Goal: Transaction & Acquisition: Subscribe to service/newsletter

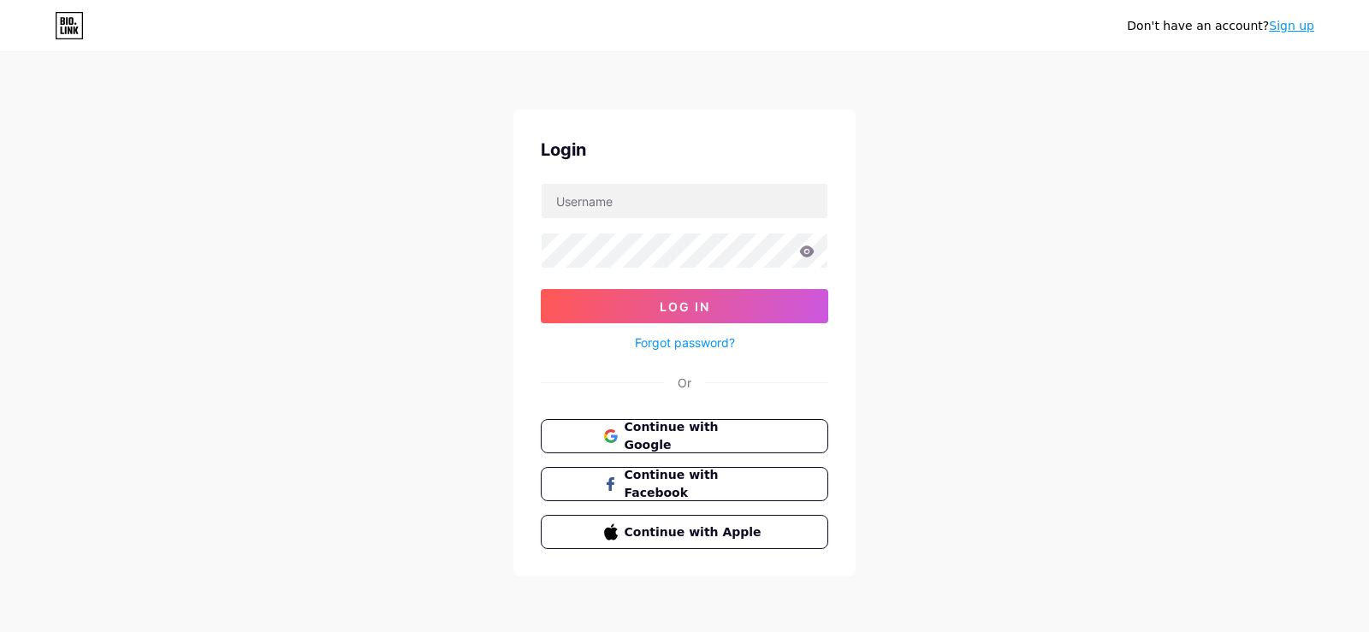
click at [1207, 145] on div "Don't have an account? Sign up Login Log In Forgot password? Or Continue with G…" at bounding box center [684, 316] width 1369 height 632
click at [750, 419] on span "Continue with Google" at bounding box center [694, 436] width 143 height 37
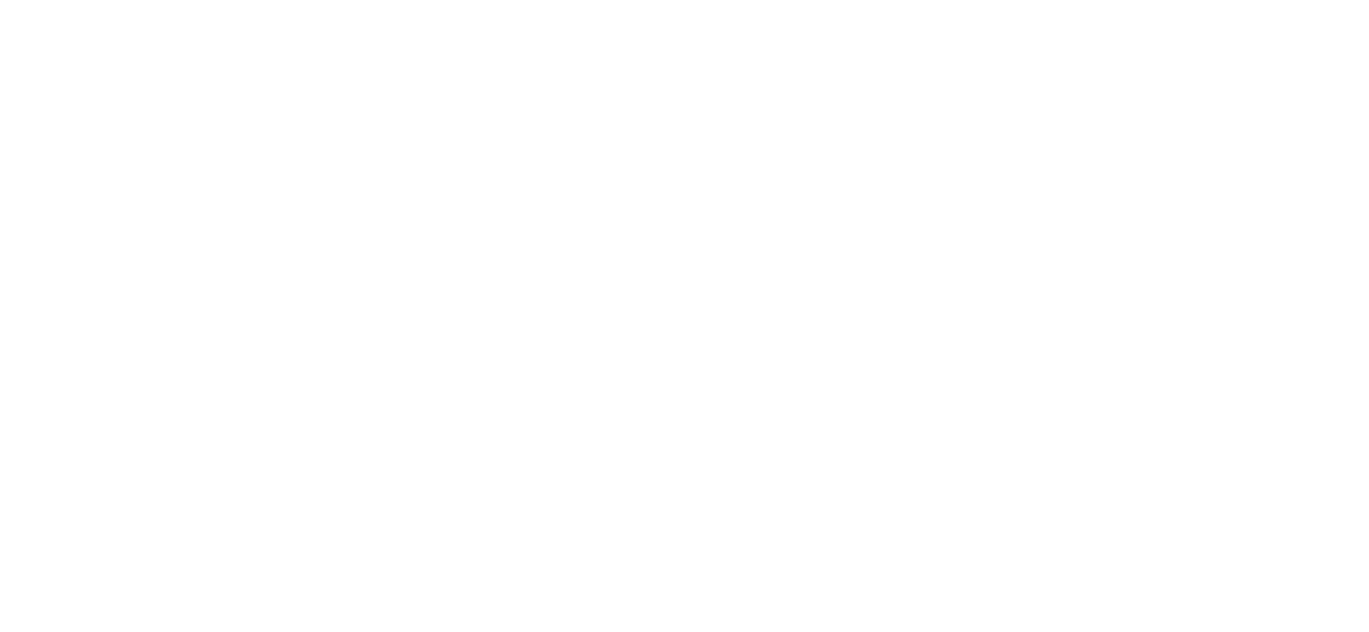
click at [519, 0] on html at bounding box center [684, 0] width 1369 height 0
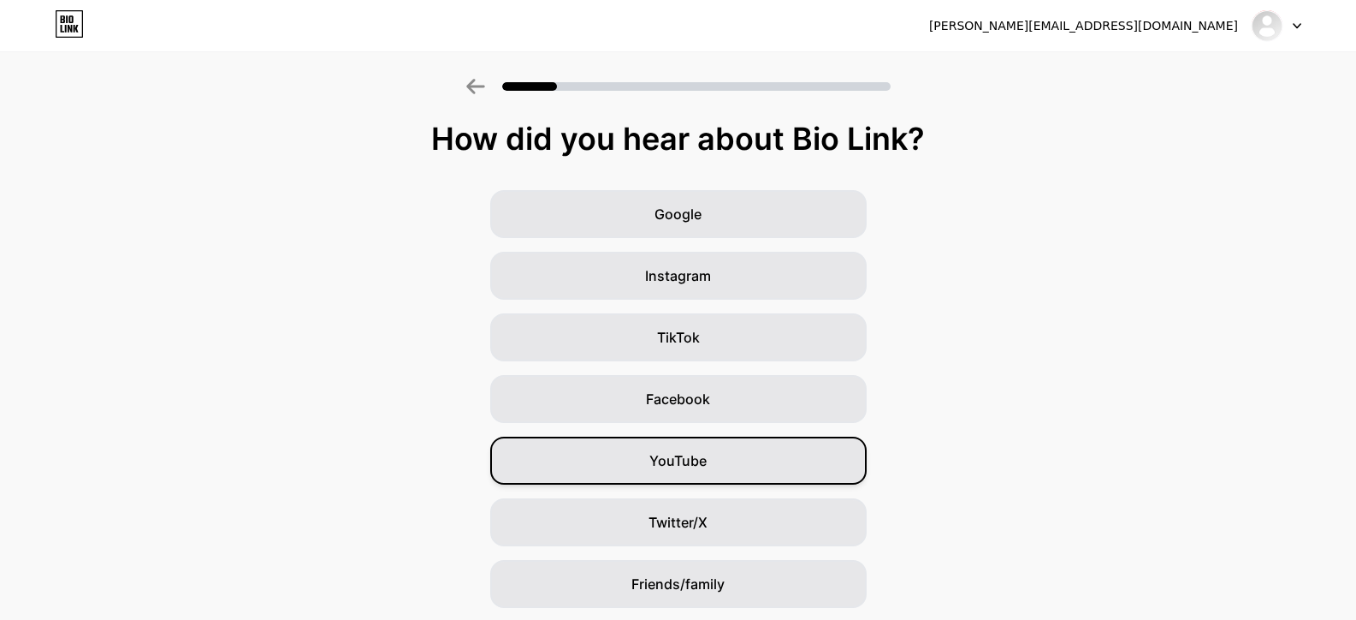
click at [678, 458] on span "YouTube" at bounding box center [677, 460] width 57 height 21
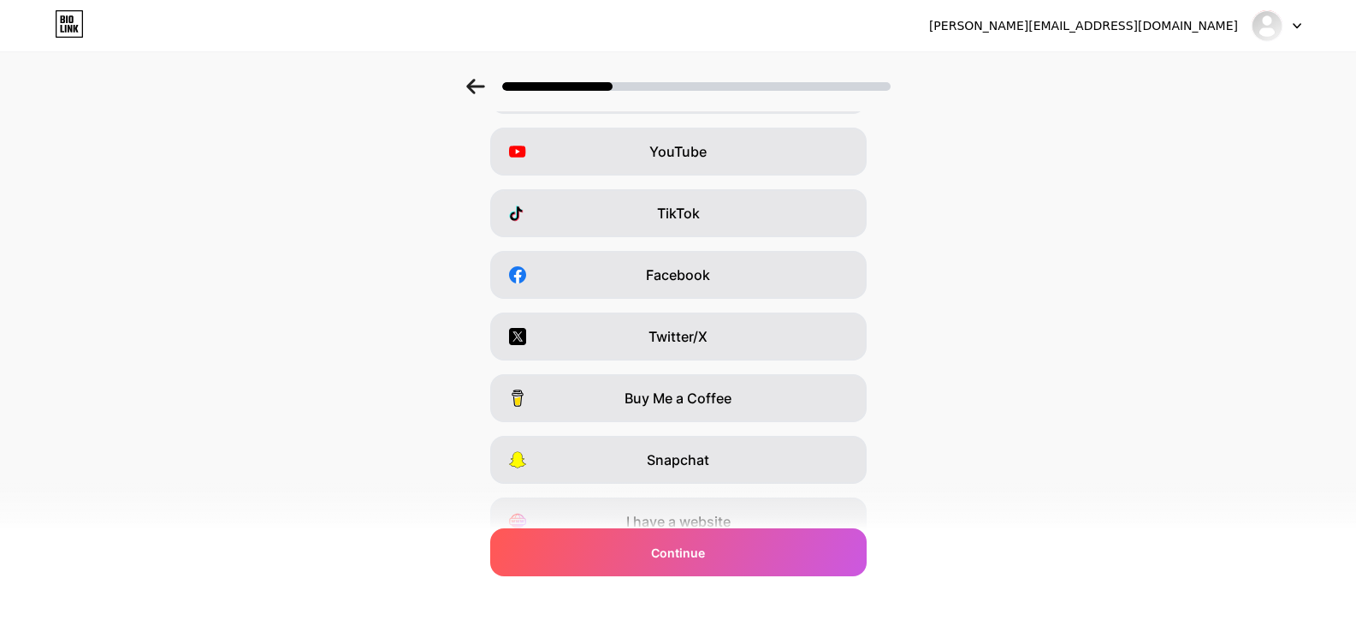
scroll to position [86, 0]
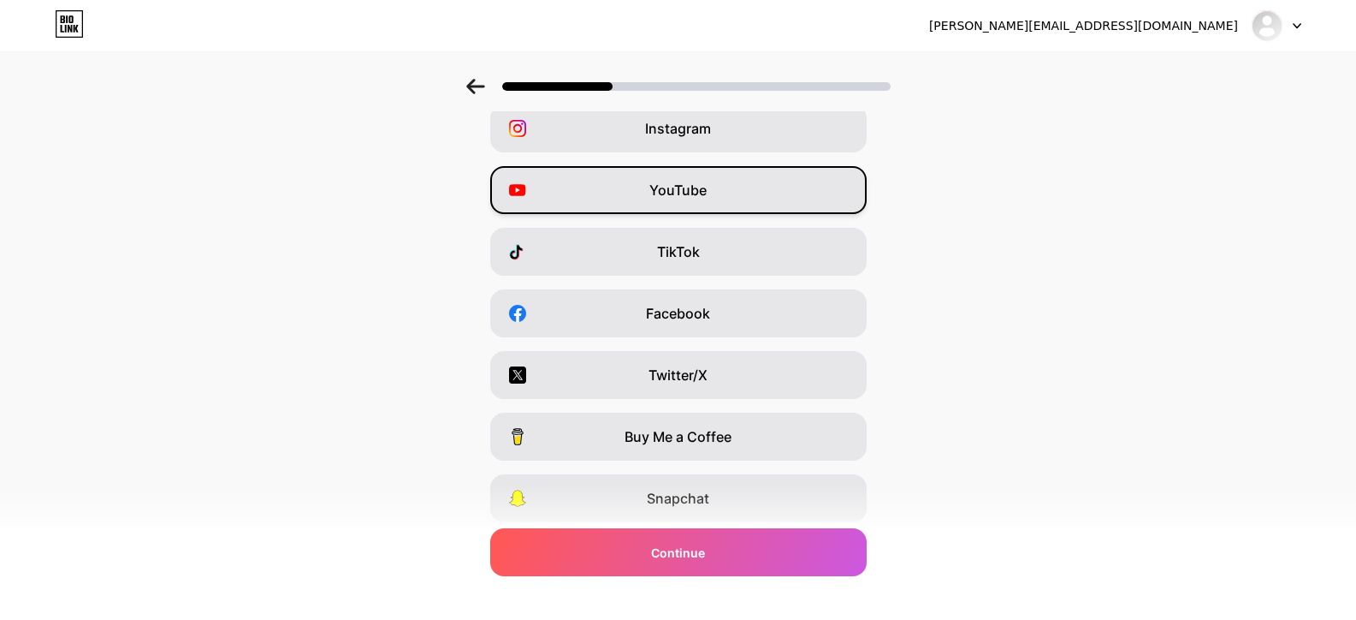
click at [655, 181] on div "YouTube" at bounding box center [678, 190] width 377 height 48
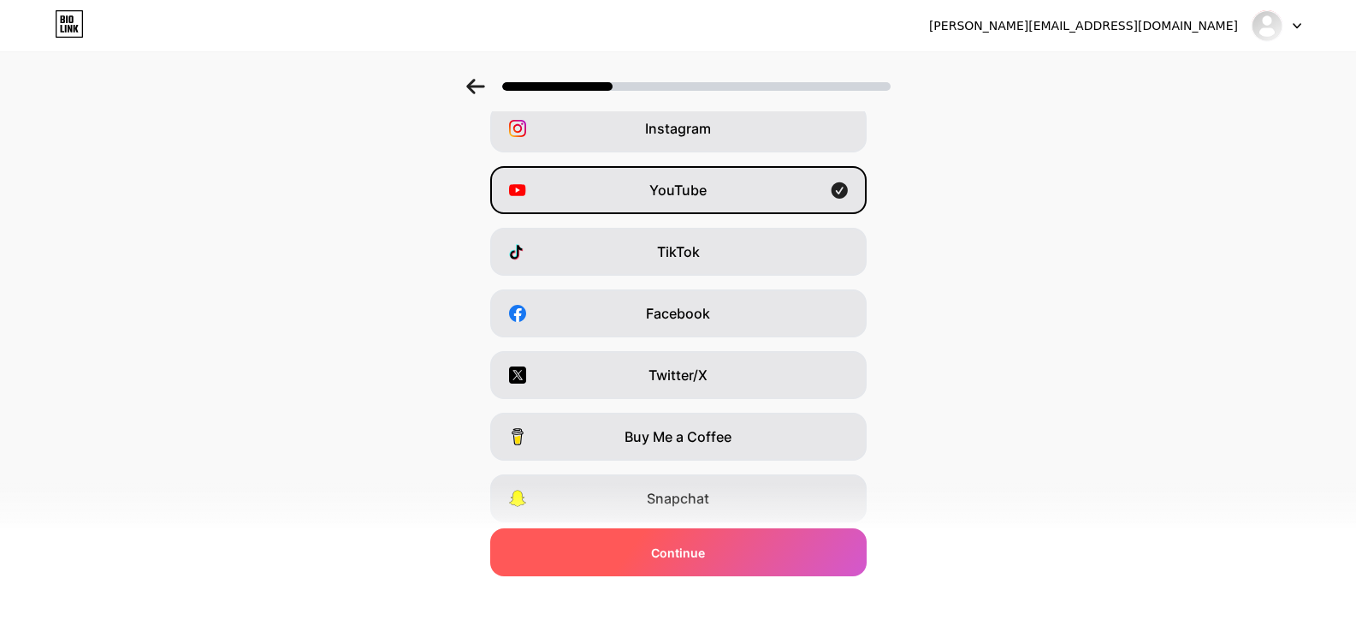
click at [675, 554] on span "Continue" at bounding box center [678, 552] width 54 height 18
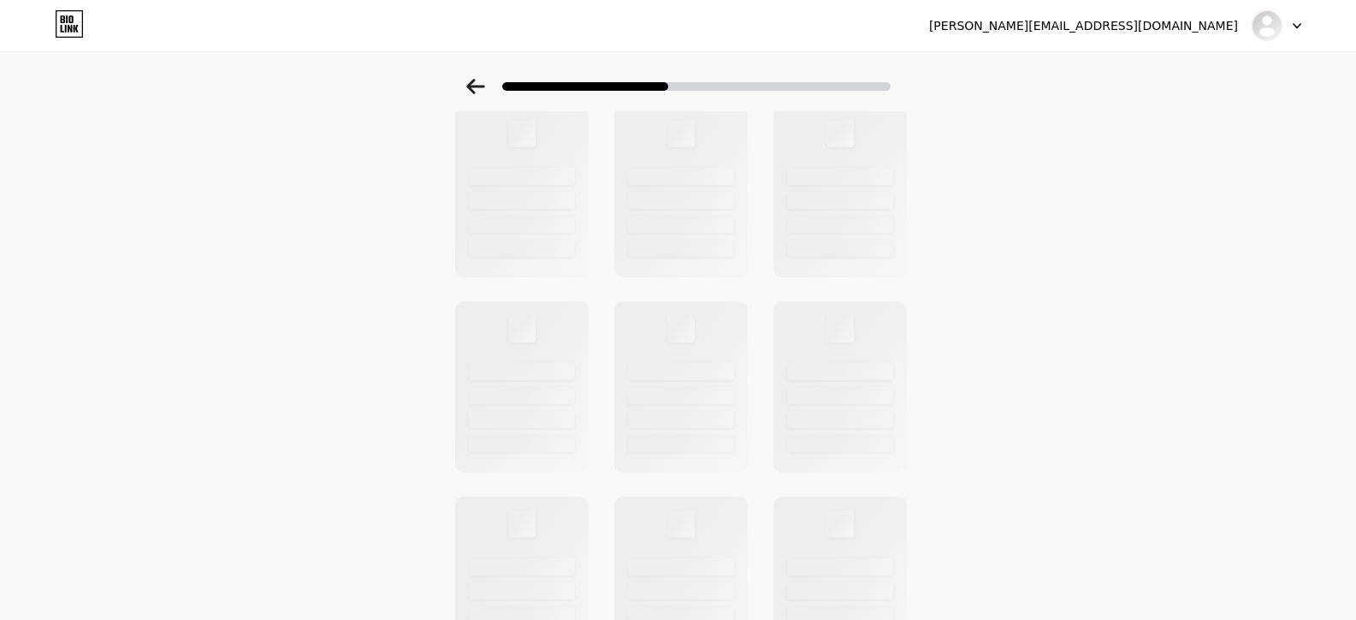
scroll to position [0, 0]
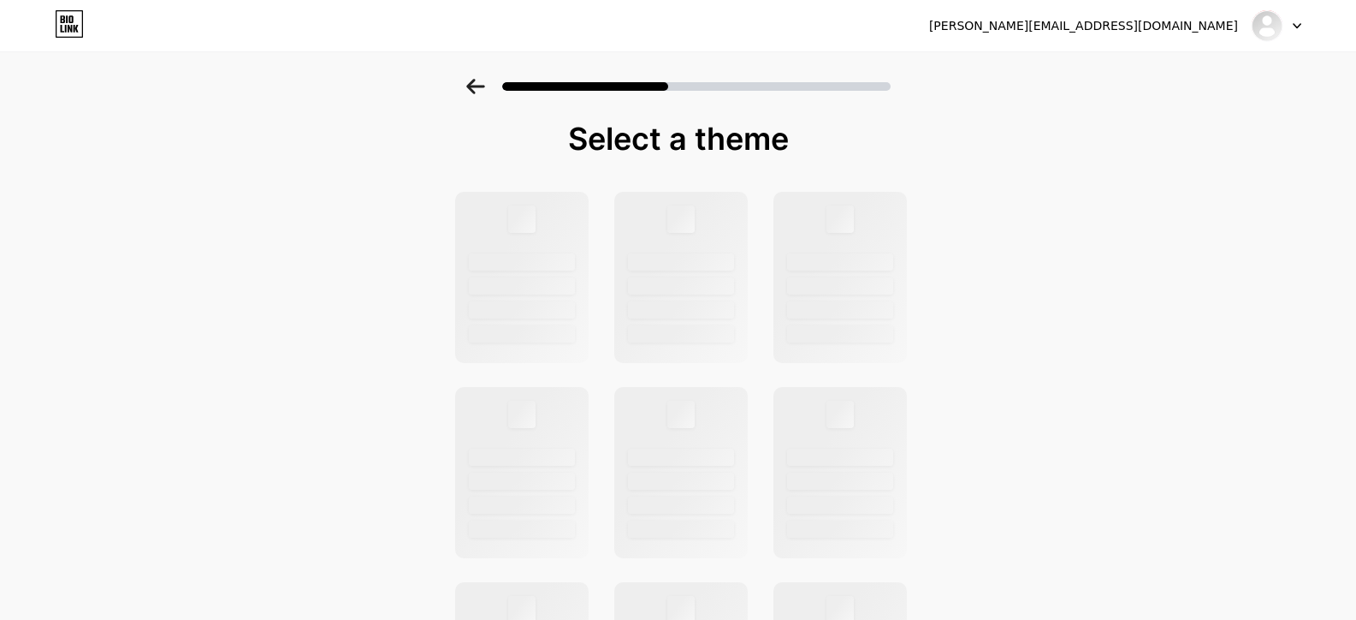
click at [252, 270] on div "Select a theme" at bounding box center [678, 612] width 1356 height 1066
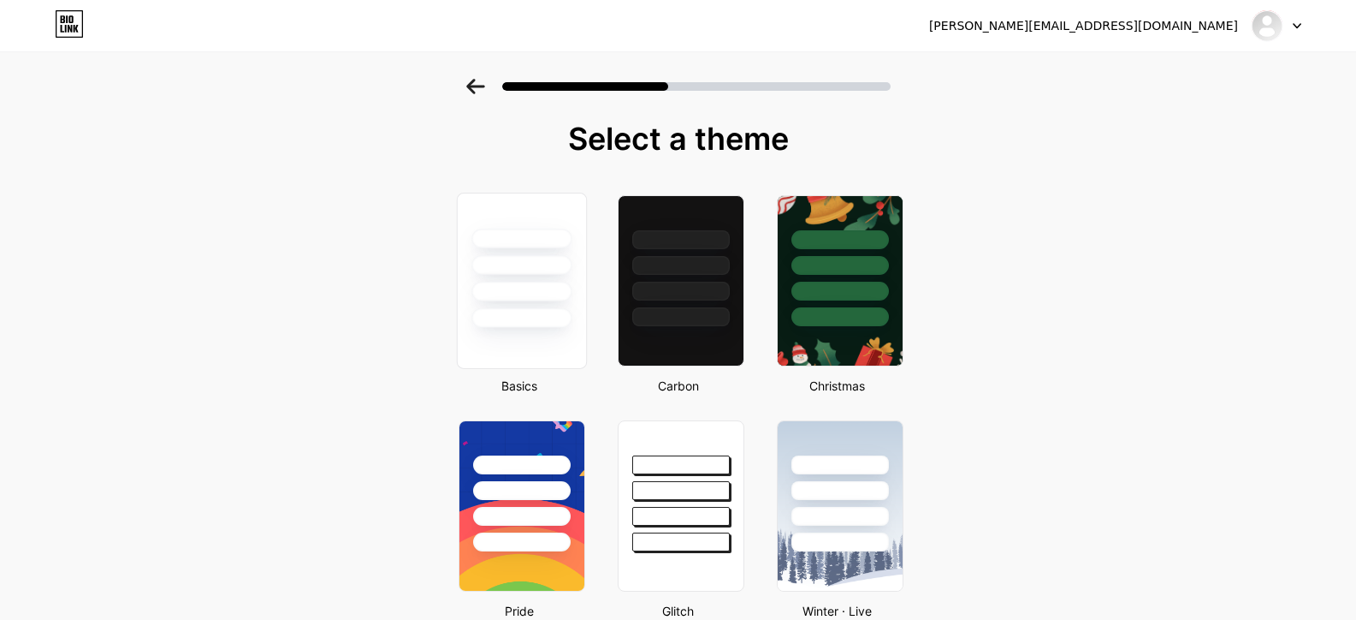
click at [560, 270] on div at bounding box center [521, 265] width 100 height 20
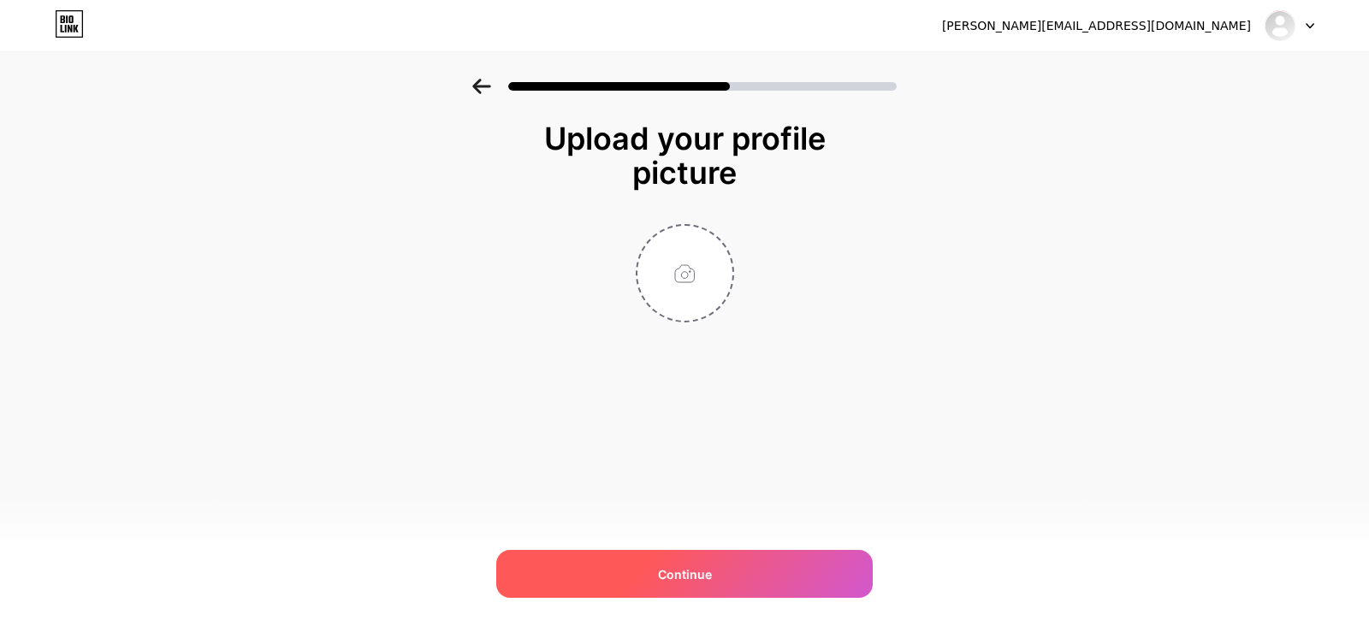
click at [635, 575] on div "Continue" at bounding box center [684, 574] width 377 height 48
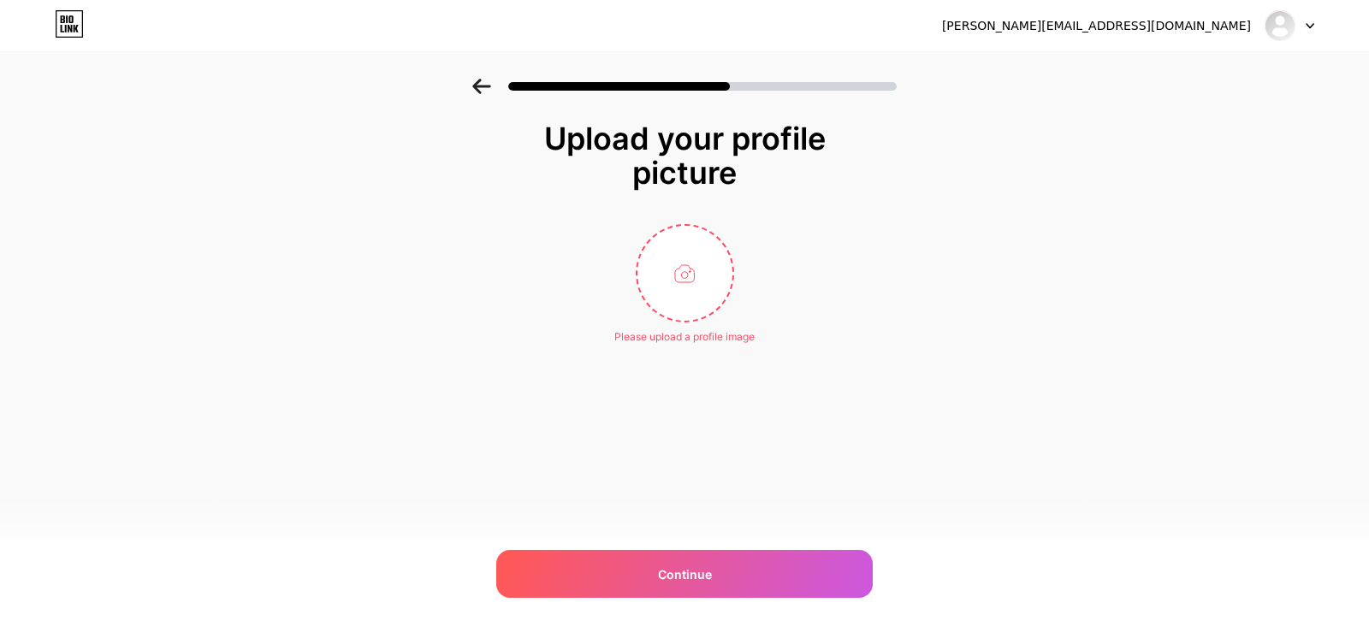
click at [550, 219] on div "Upload your profile picture Please upload a profile image Continue" at bounding box center [684, 233] width 342 height 223
click at [725, 260] on input "file" at bounding box center [684, 273] width 95 height 95
type input "C:\fakepath\App-Downlaod-Now-Updated.png"
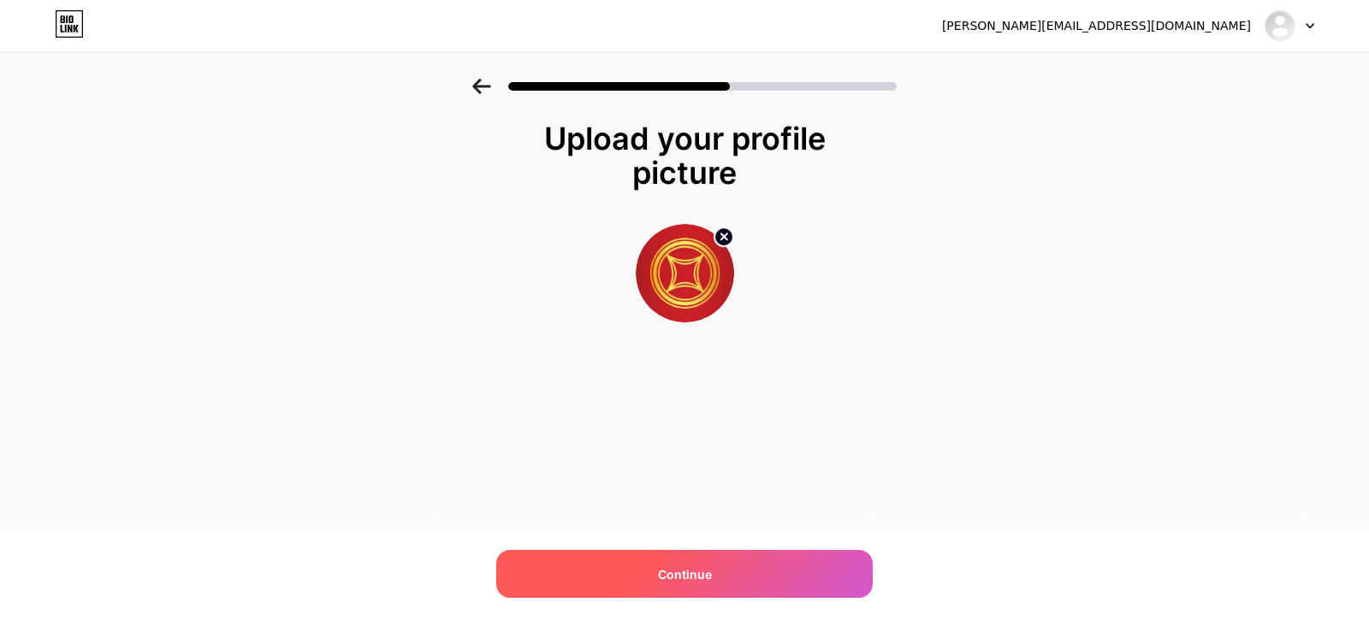
click at [700, 568] on span "Continue" at bounding box center [685, 575] width 54 height 18
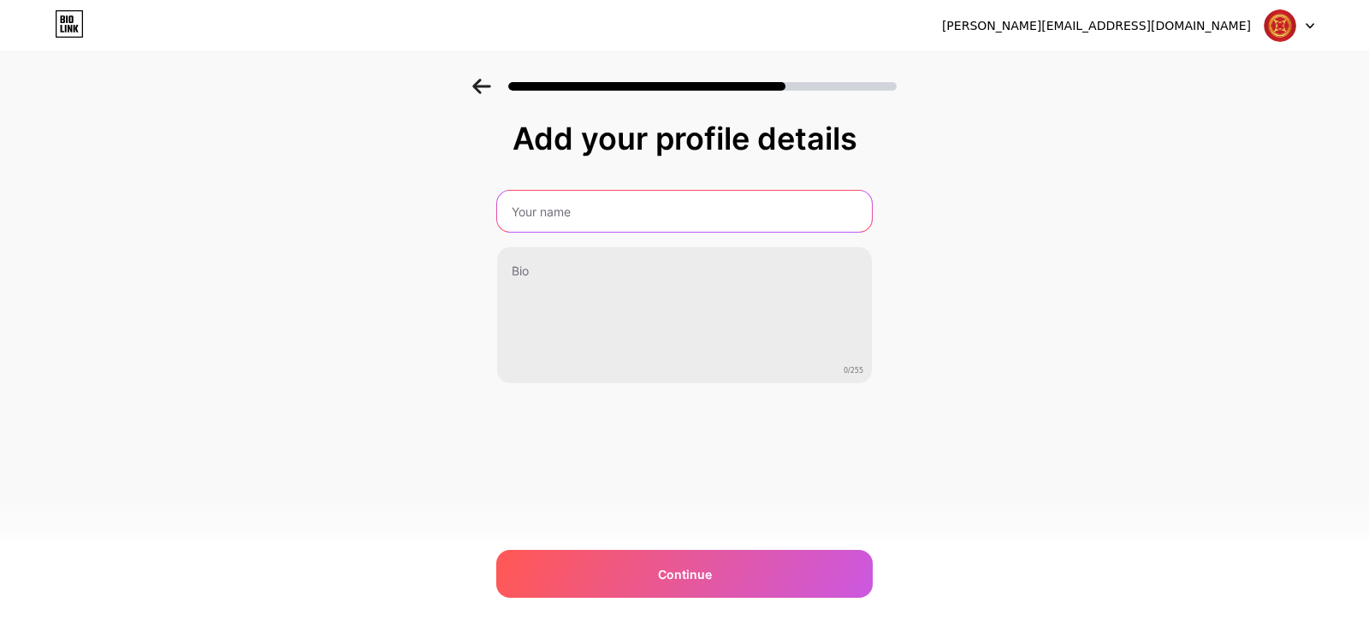
click at [553, 215] on input "text" at bounding box center [684, 211] width 375 height 41
type input "HRMIS Team"
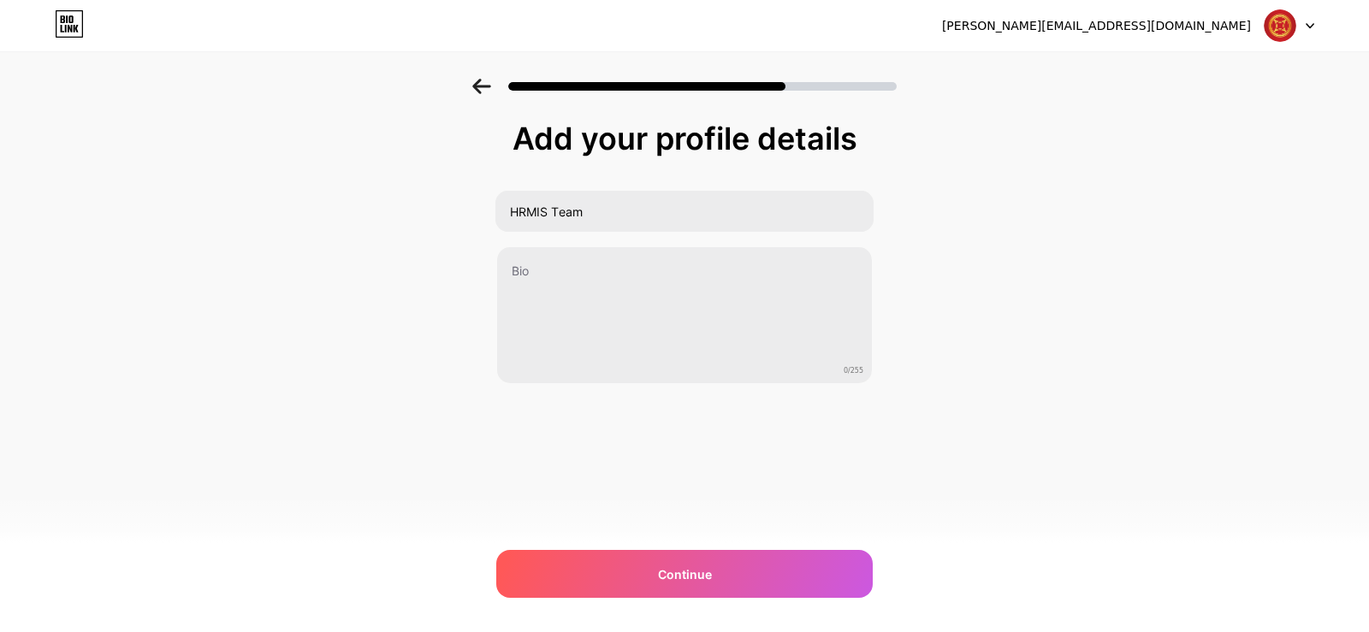
click at [681, 547] on div "[PERSON_NAME][EMAIL_ADDRESS][DOMAIN_NAME] Logout Link Copied Add your profile d…" at bounding box center [684, 316] width 1369 height 632
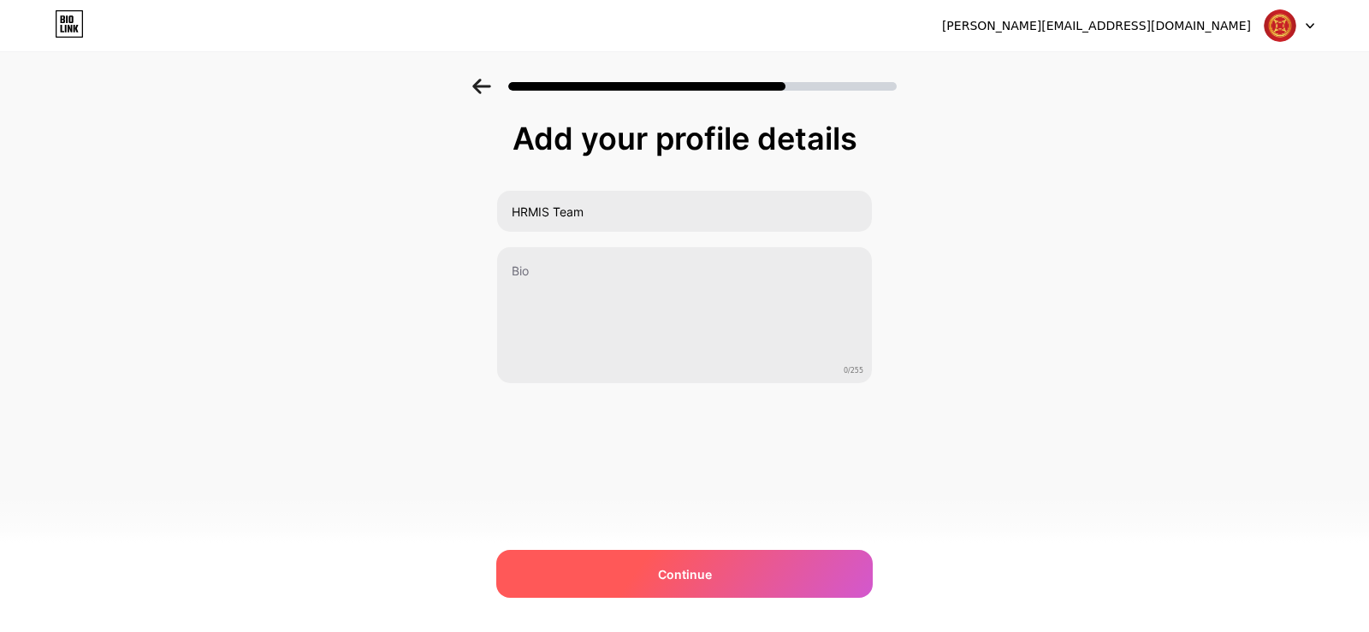
click at [690, 560] on div "Continue" at bounding box center [684, 574] width 377 height 48
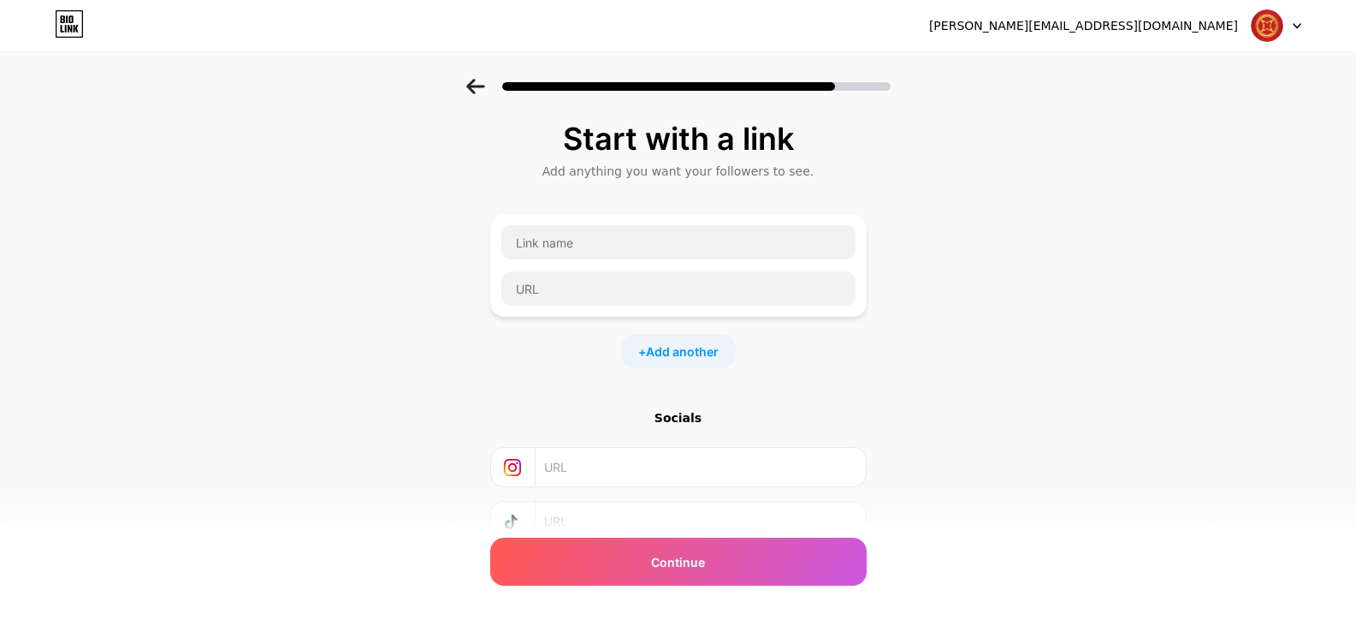
click at [981, 310] on div "Start with a link Add anything you want your followers to see. + Add another So…" at bounding box center [678, 380] width 1356 height 602
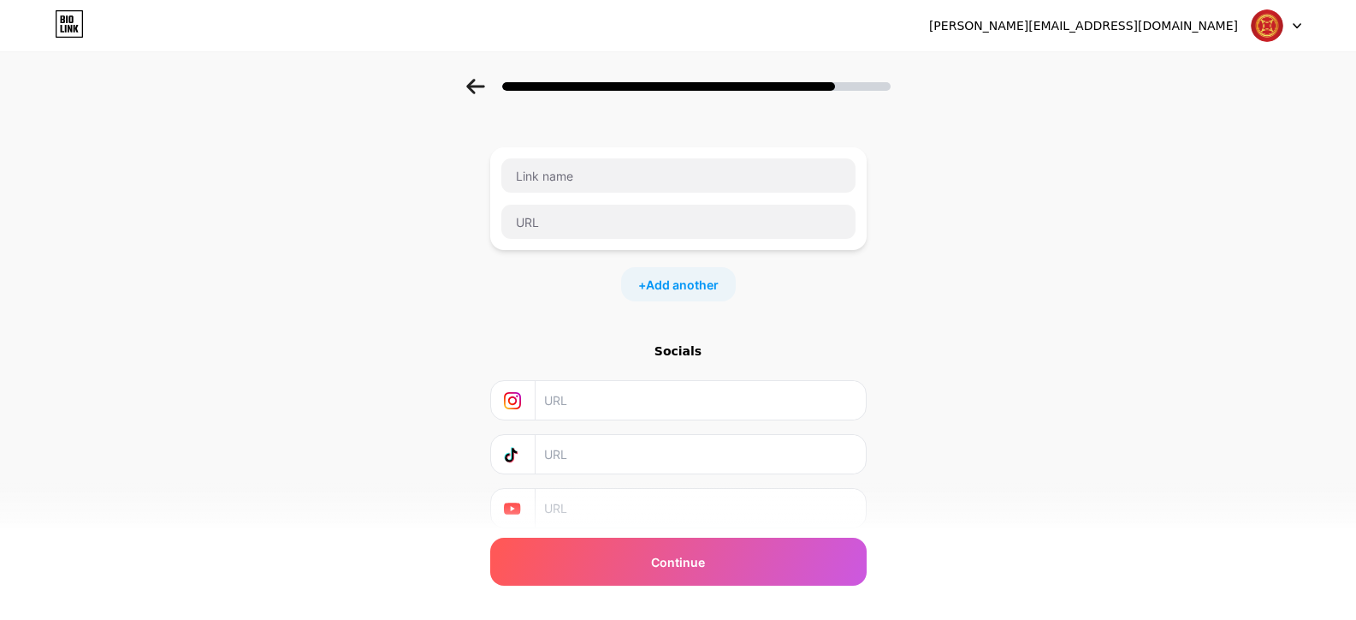
scroll to position [129, 0]
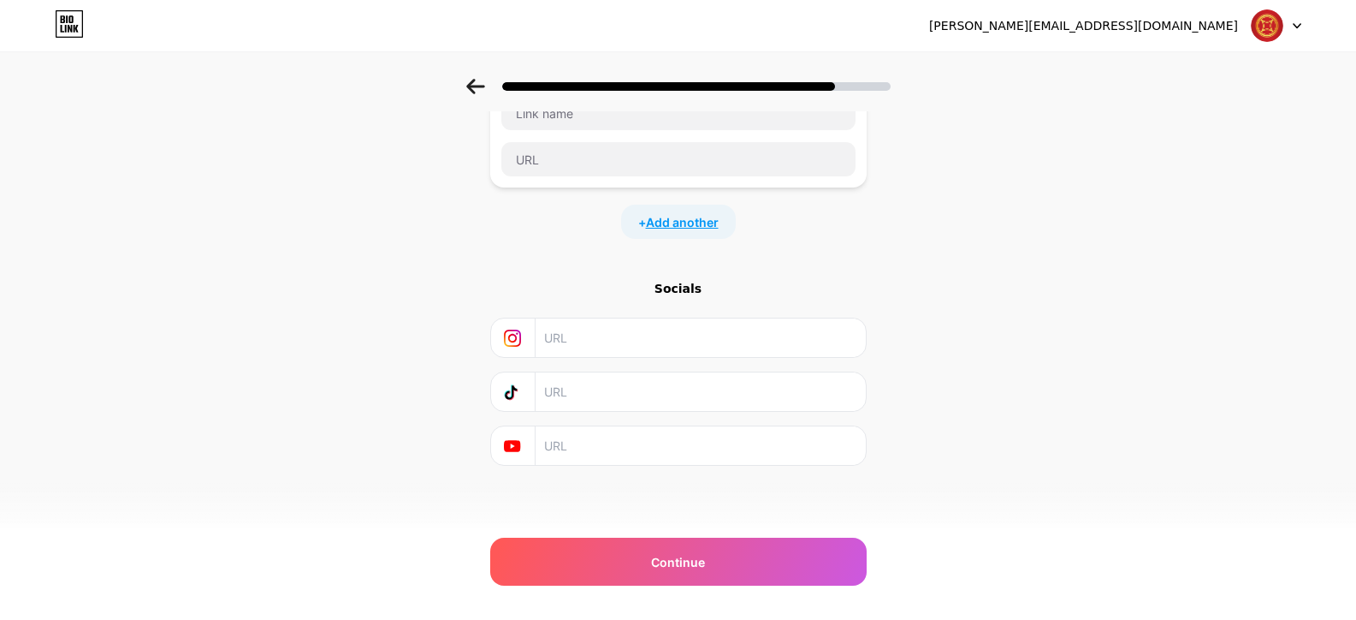
click at [695, 222] on span "Add another" at bounding box center [682, 222] width 73 height 18
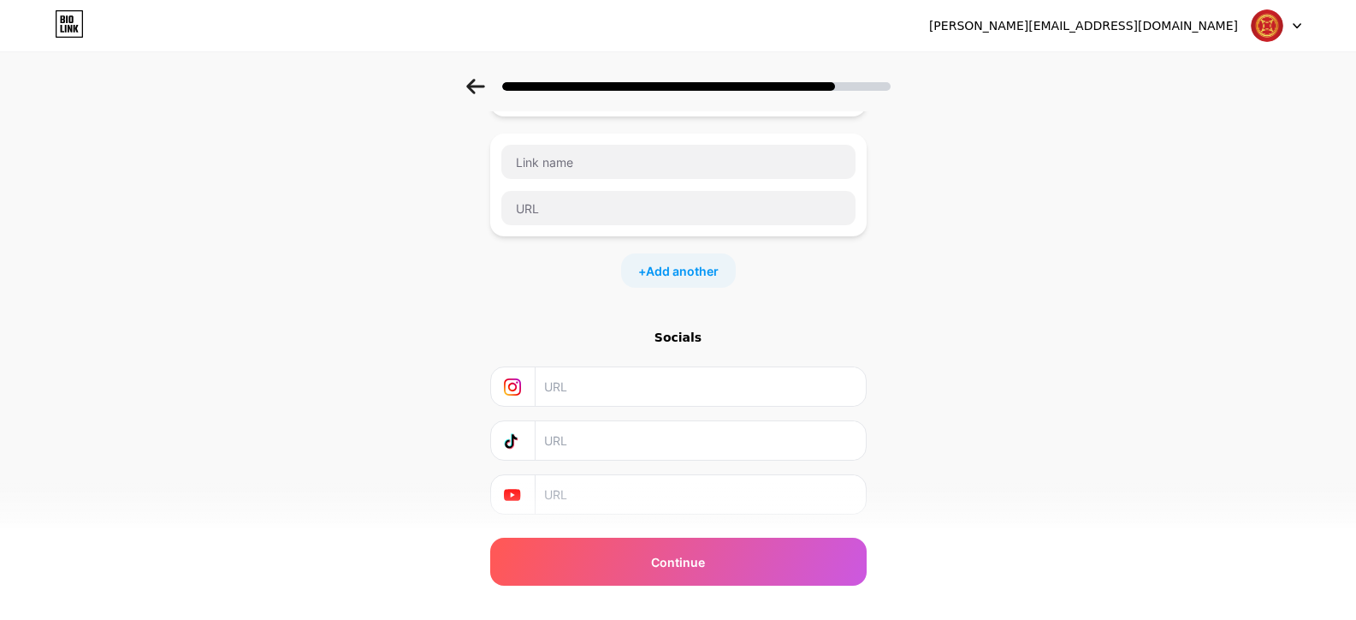
scroll to position [249, 0]
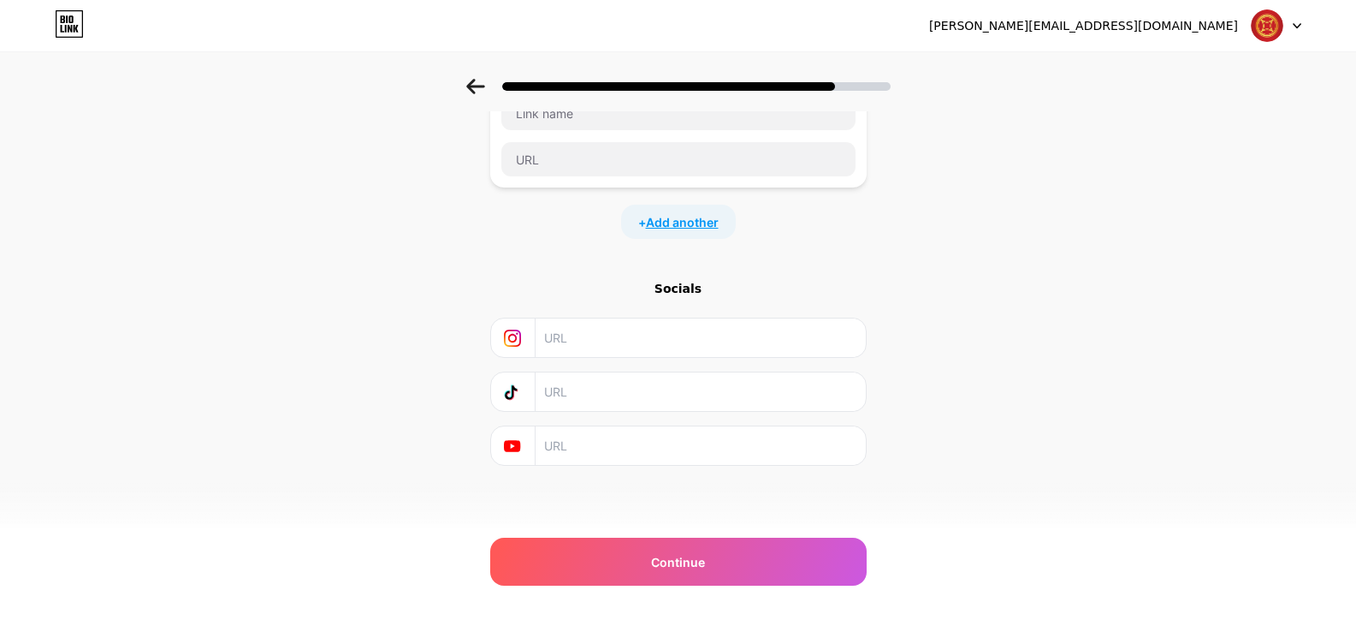
click at [698, 213] on span "Add another" at bounding box center [682, 222] width 73 height 18
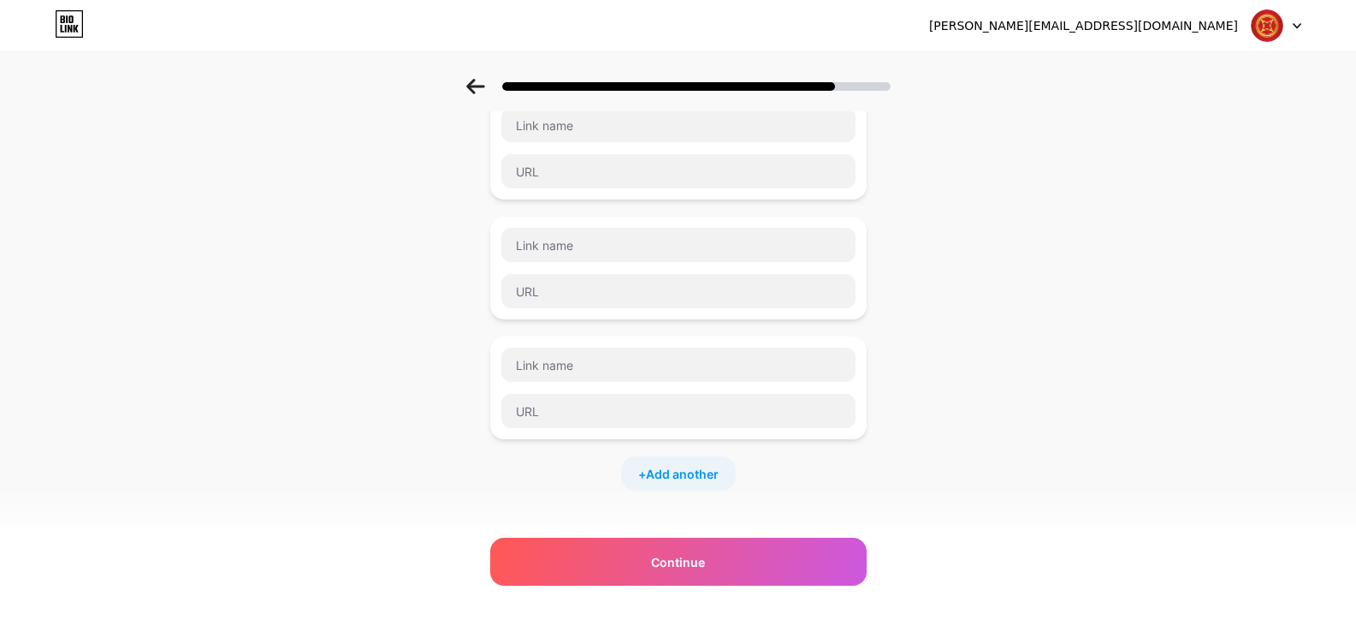
scroll to position [0, 0]
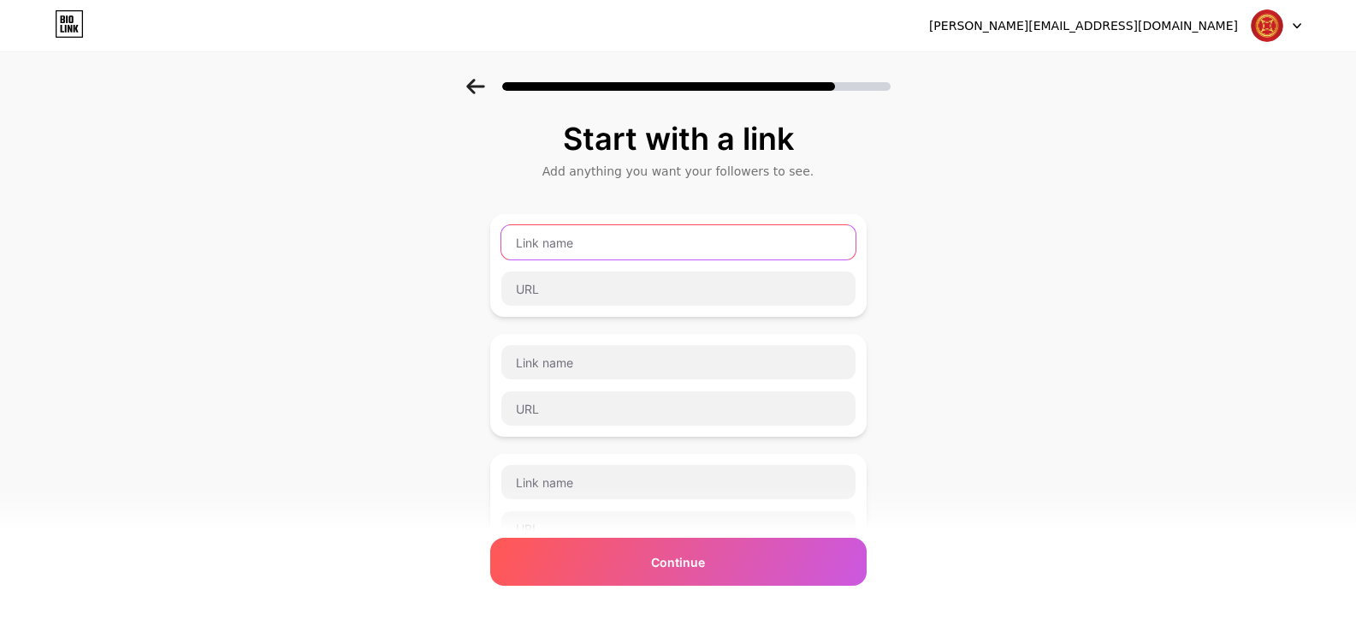
click at [780, 244] on input "text" at bounding box center [678, 242] width 354 height 34
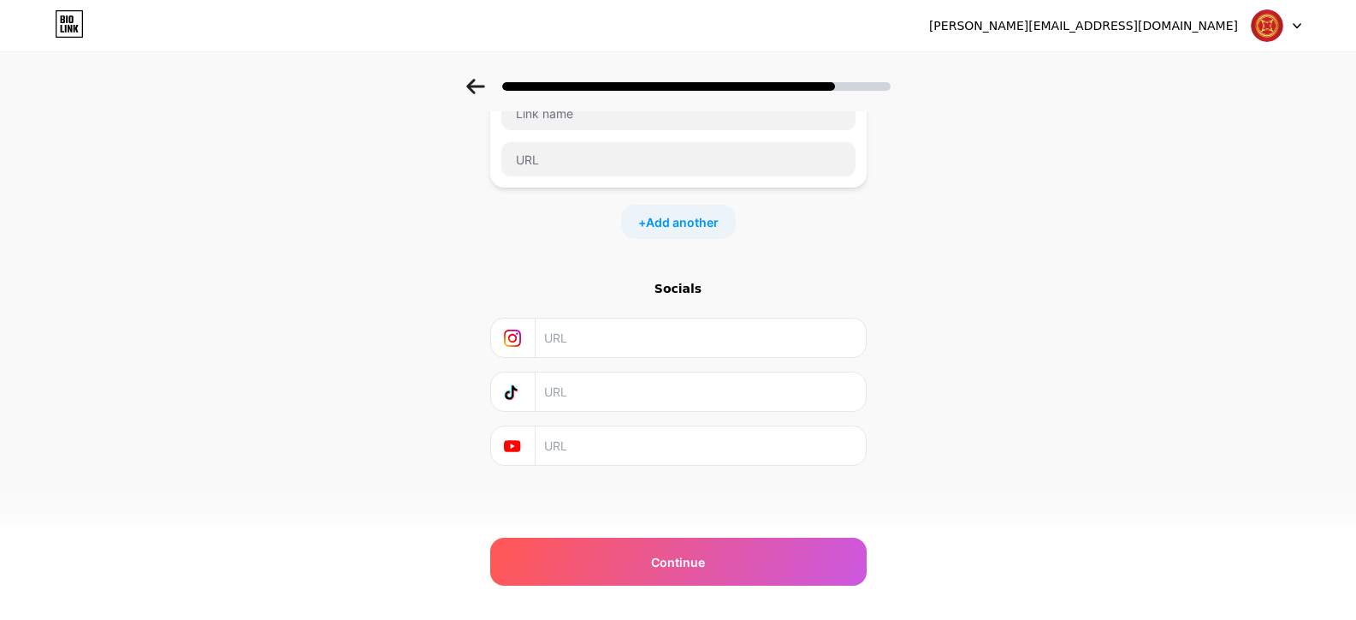
click at [698, 349] on input "text" at bounding box center [699, 337] width 311 height 39
click at [651, 386] on input "text" at bounding box center [699, 391] width 311 height 39
click at [654, 460] on input "text" at bounding box center [699, 445] width 311 height 39
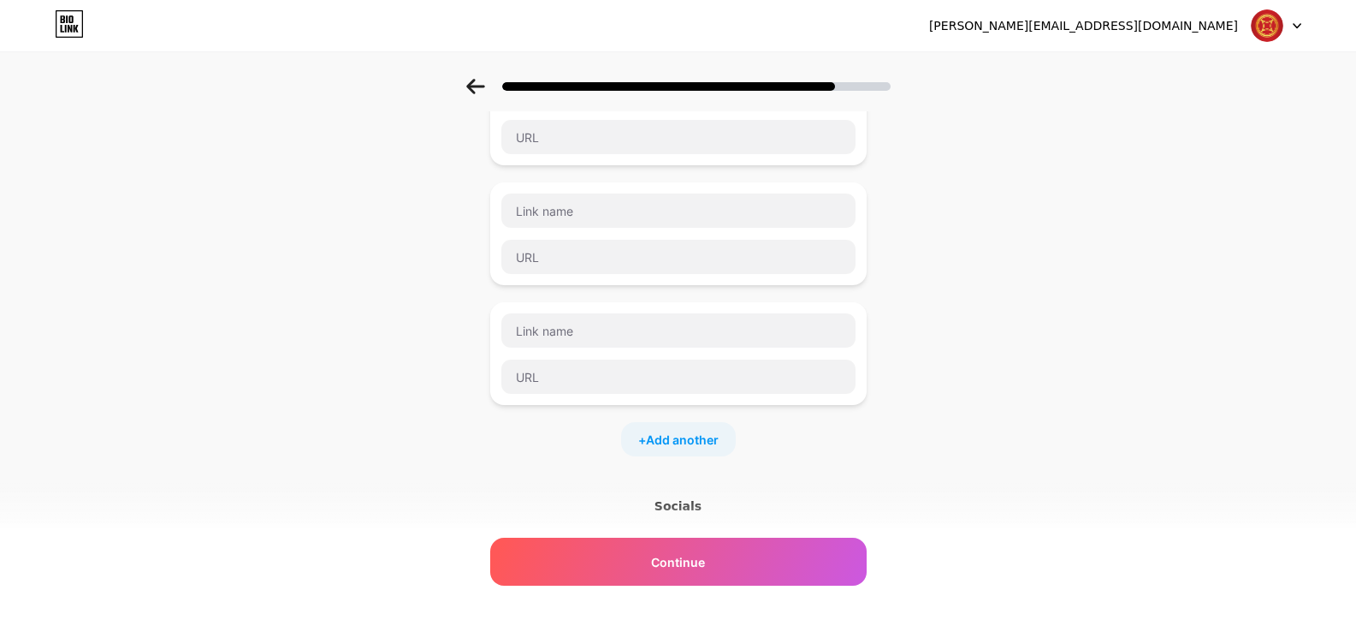
scroll to position [0, 0]
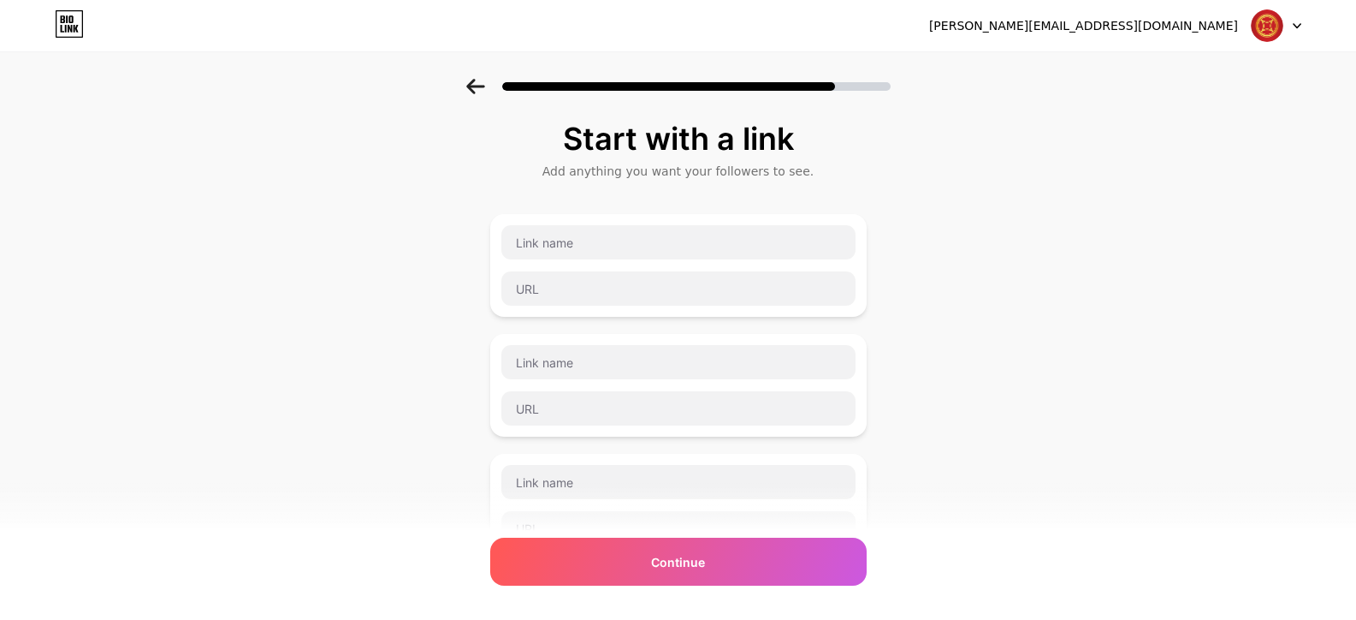
click at [585, 259] on div at bounding box center [679, 242] width 356 height 36
click at [589, 242] on input "text" at bounding box center [678, 242] width 354 height 34
click at [559, 258] on input "text" at bounding box center [678, 242] width 354 height 34
click at [560, 240] on input "text" at bounding box center [678, 242] width 354 height 34
click at [578, 267] on div at bounding box center [679, 265] width 356 height 82
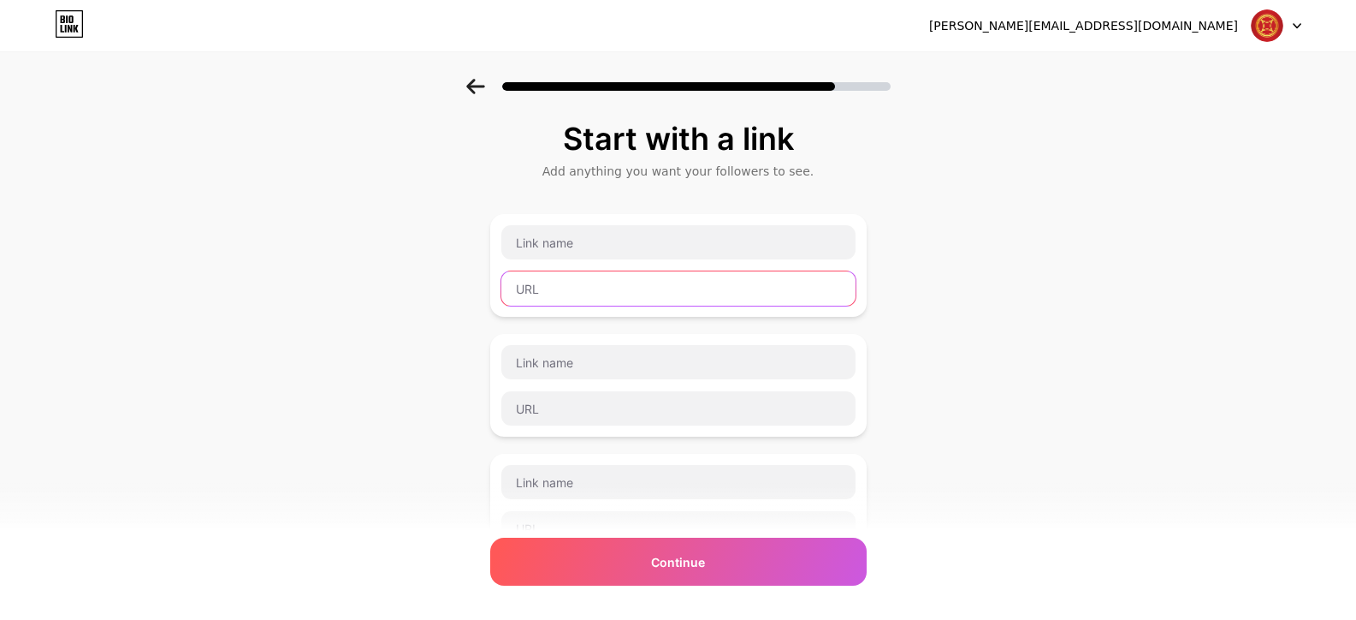
click at [591, 294] on input "text" at bounding box center [678, 288] width 354 height 34
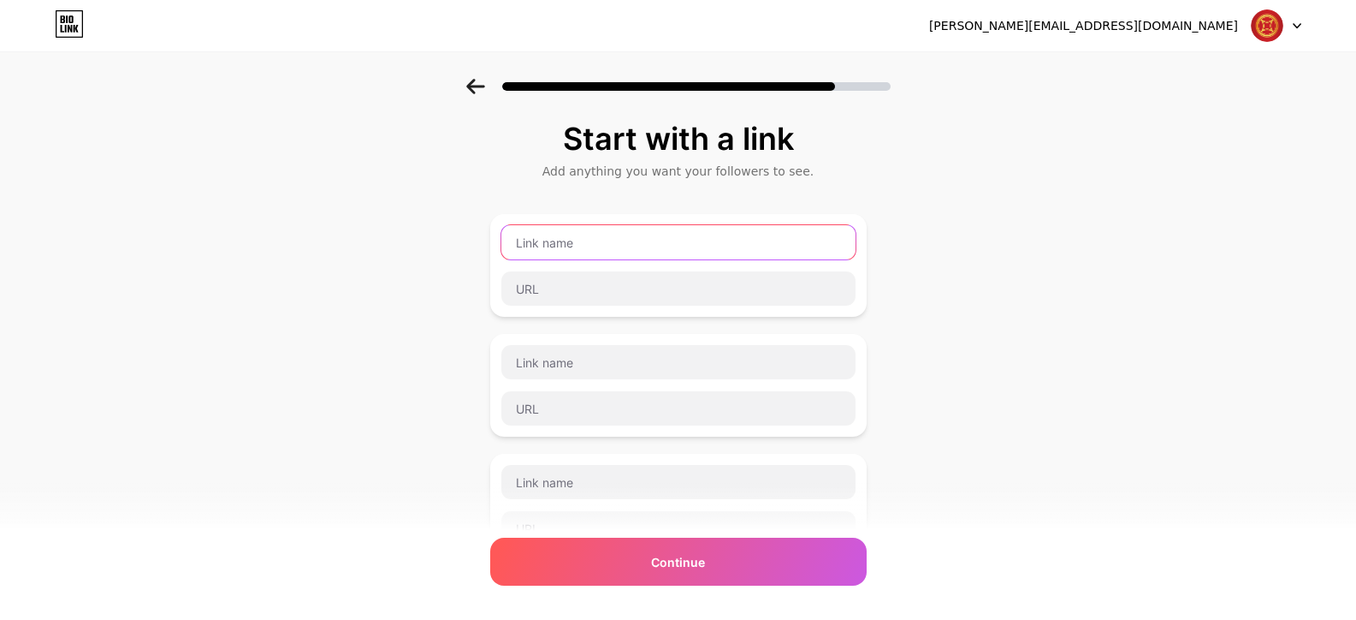
click at [580, 254] on input "text" at bounding box center [678, 242] width 354 height 34
type input "[PERSON_NAME]"
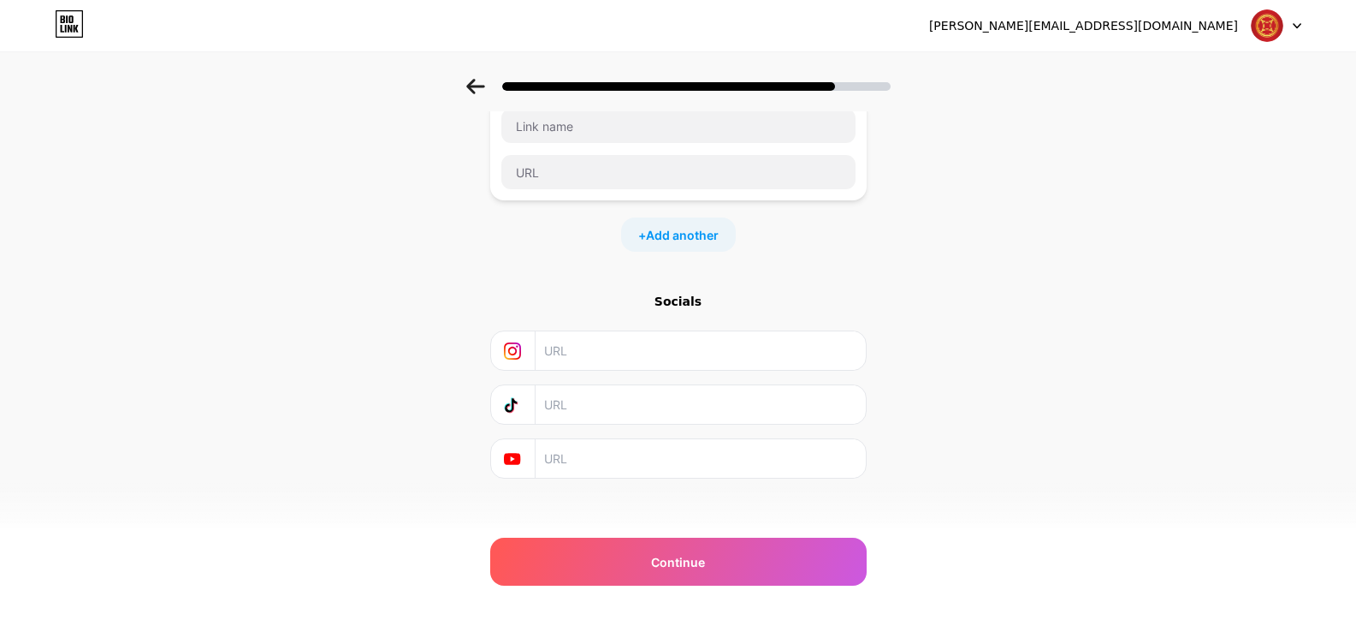
scroll to position [369, 0]
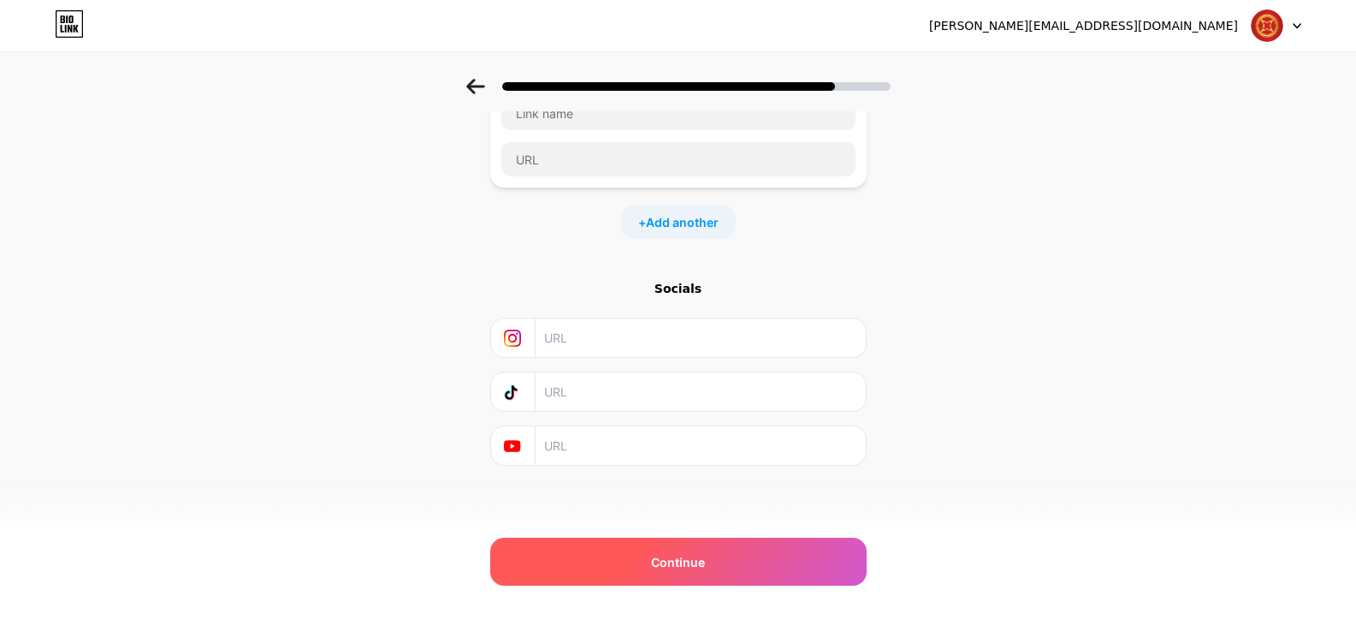
type input "[DOMAIN_NAME]"
click at [680, 570] on span "Continue" at bounding box center [678, 562] width 54 height 18
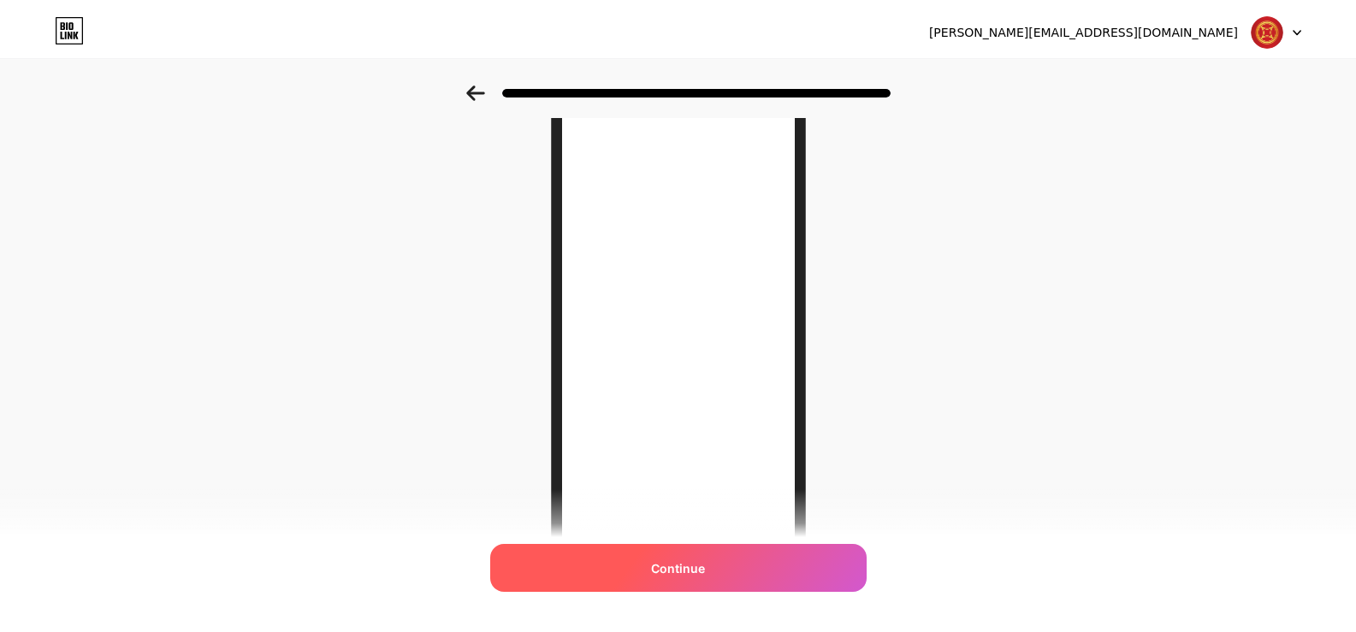
scroll to position [0, 0]
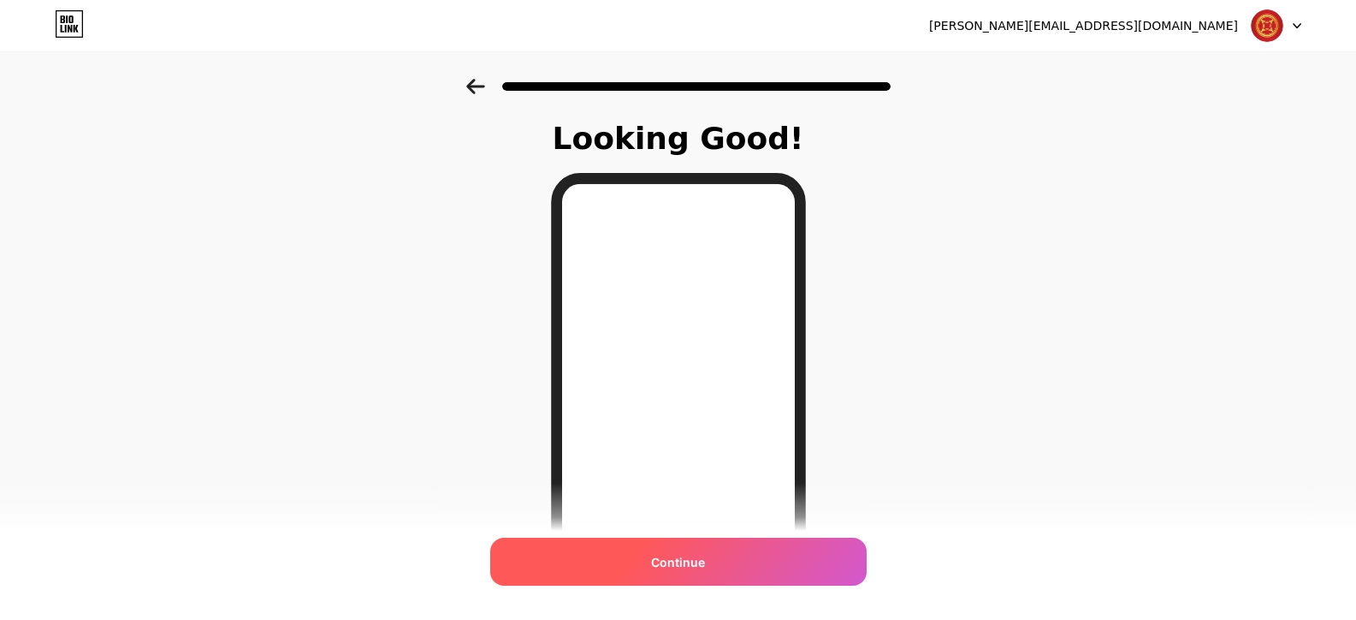
click at [757, 565] on div "Continue" at bounding box center [678, 561] width 377 height 48
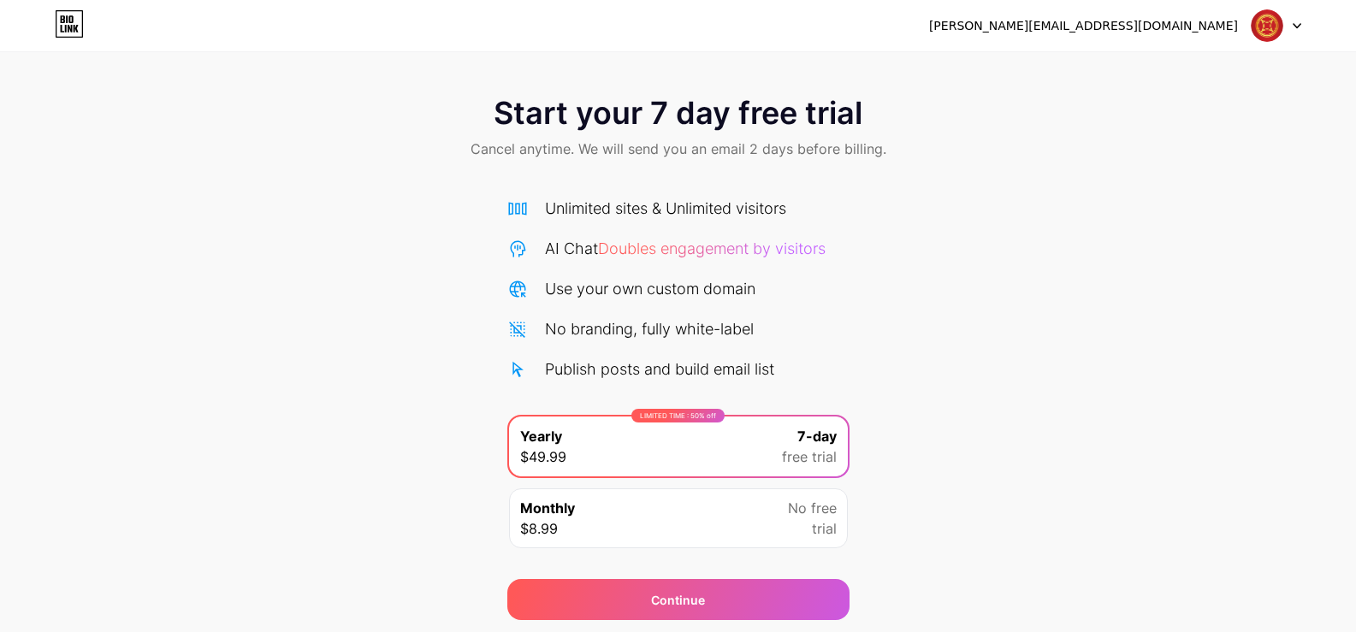
click at [547, 115] on span "Start your 7 day free trial" at bounding box center [678, 113] width 369 height 34
click at [374, 151] on div "Start your 7 day free trial Cancel anytime. We will send you an email 2 days be…" at bounding box center [678, 129] width 1356 height 101
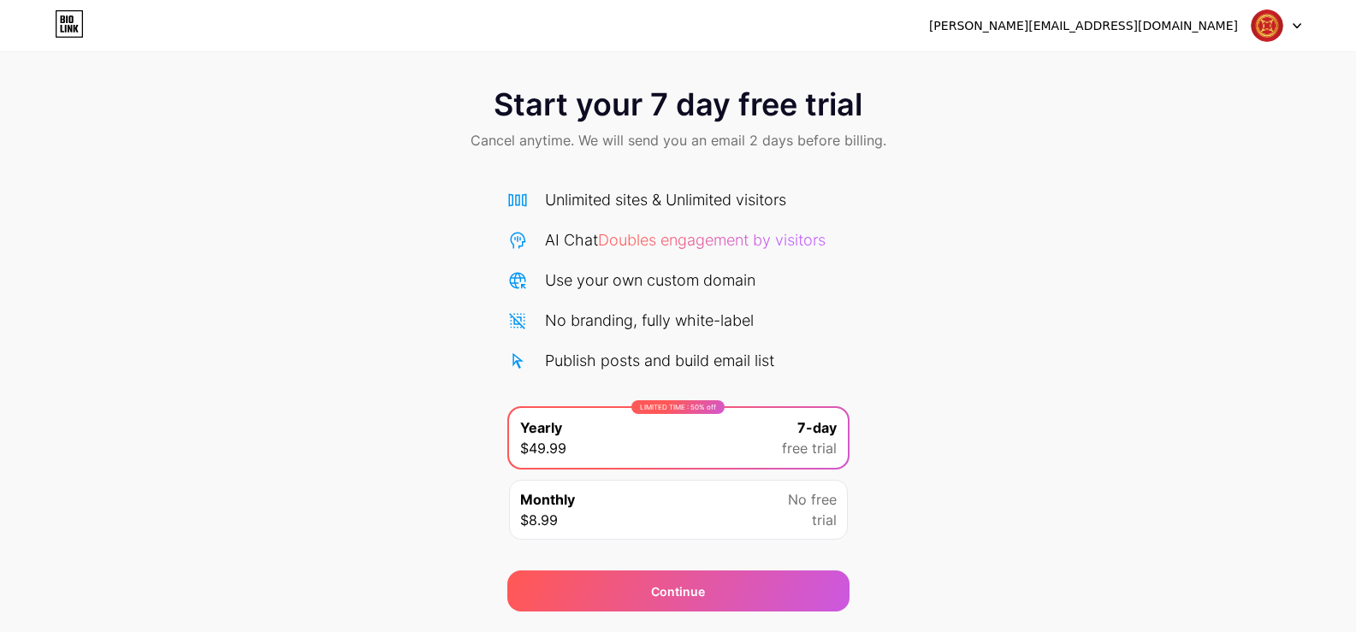
scroll to position [56, 0]
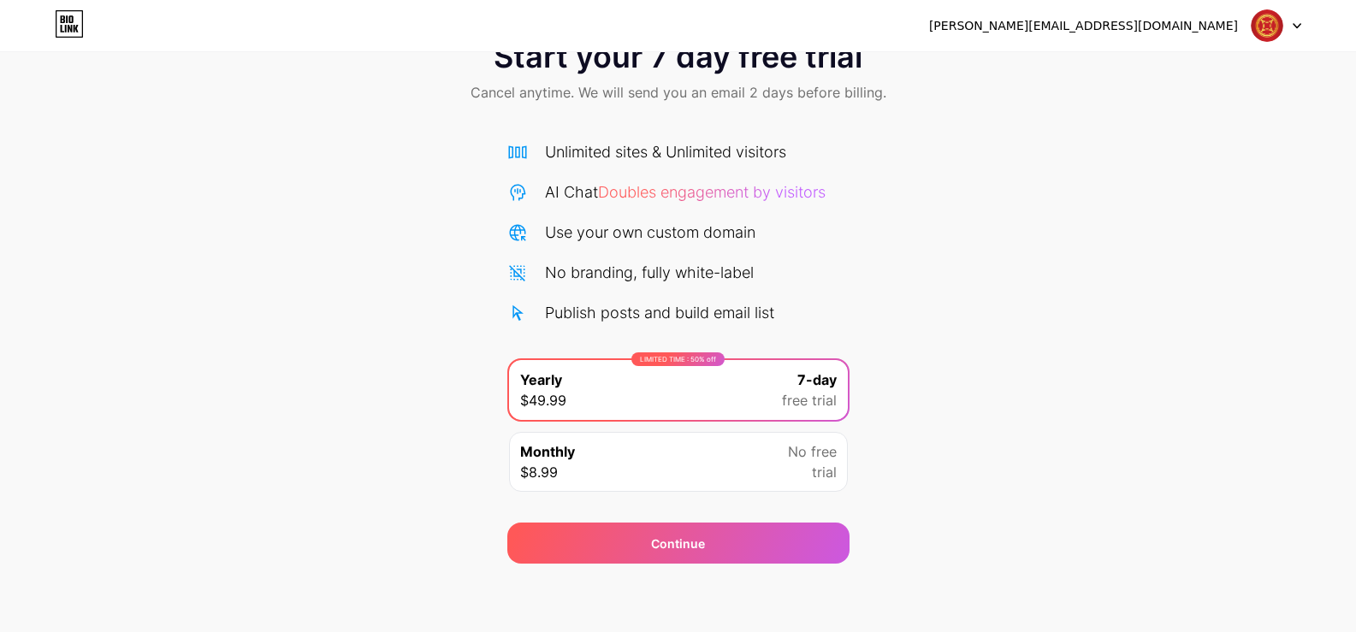
click at [240, 258] on div "Start your 7 day free trial Cancel anytime. We will send you an email 2 days be…" at bounding box center [678, 293] width 1356 height 542
click at [351, 165] on div "Start your 7 day free trial Cancel anytime. We will send you an email 2 days be…" at bounding box center [678, 293] width 1356 height 542
click at [576, 471] on div "Monthly $8.99 No free trial" at bounding box center [678, 462] width 339 height 60
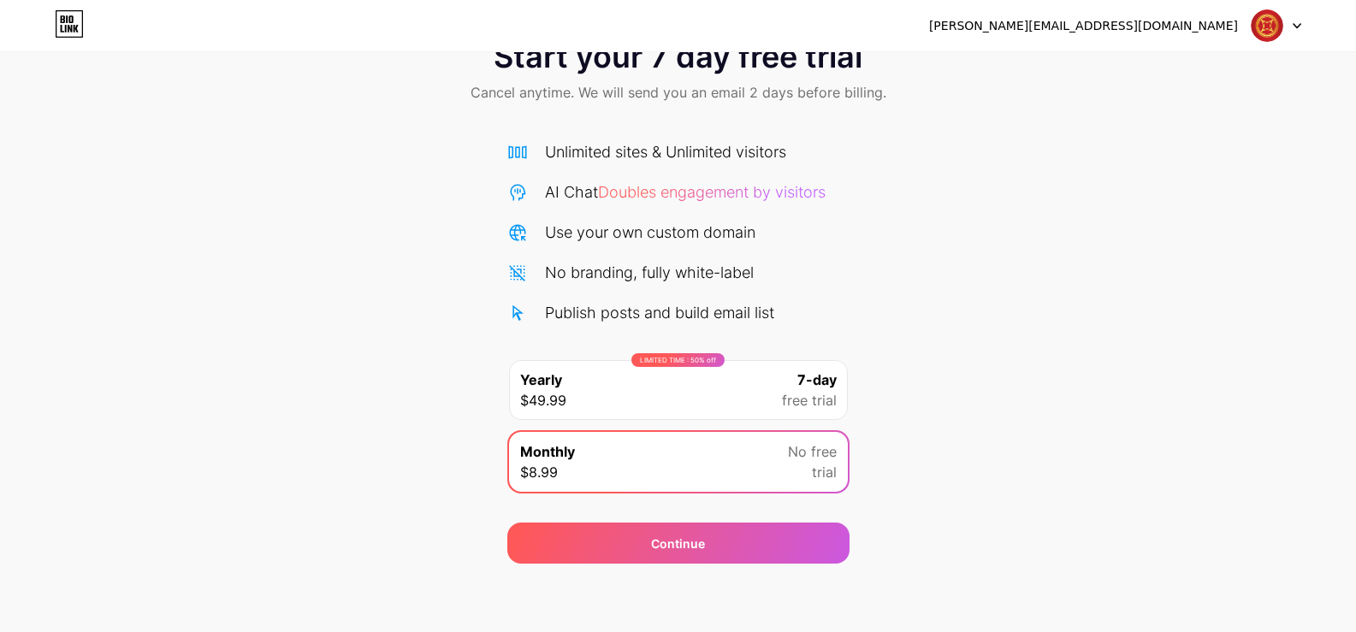
drag, startPoint x: 270, startPoint y: 244, endPoint x: 255, endPoint y: 224, distance: 25.0
click at [258, 230] on div "Start your 7 day free trial Cancel anytime. We will send you an email 2 days be…" at bounding box center [678, 293] width 1356 height 542
click at [68, 15] on icon at bounding box center [69, 23] width 29 height 27
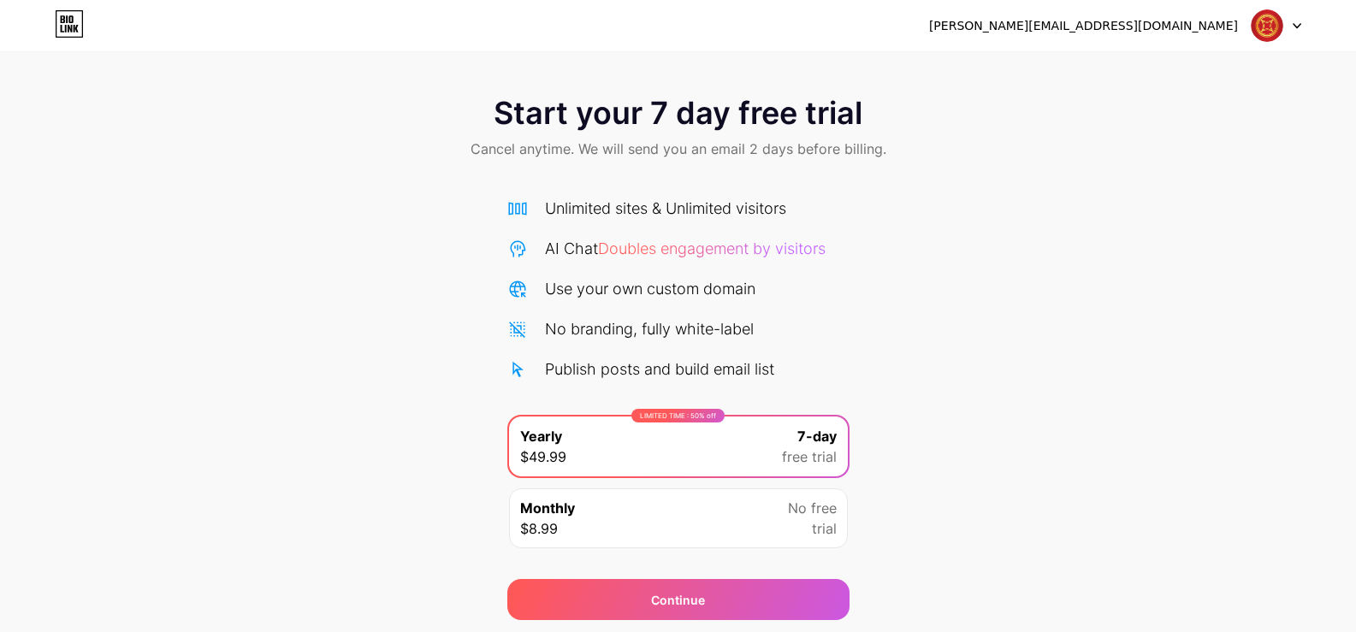
click at [1082, 271] on div "Start your 7 day free trial Cancel anytime. We will send you an email 2 days be…" at bounding box center [678, 350] width 1356 height 542
click at [78, 35] on icon at bounding box center [69, 23] width 29 height 27
click at [421, 123] on div "Start your 7 day free trial Cancel anytime. We will send you an email 2 days be…" at bounding box center [678, 129] width 1356 height 101
click at [336, 205] on div "Start your 7 day free trial Cancel anytime. We will send you an email 2 days be…" at bounding box center [678, 350] width 1356 height 542
